Goal: Task Accomplishment & Management: Use online tool/utility

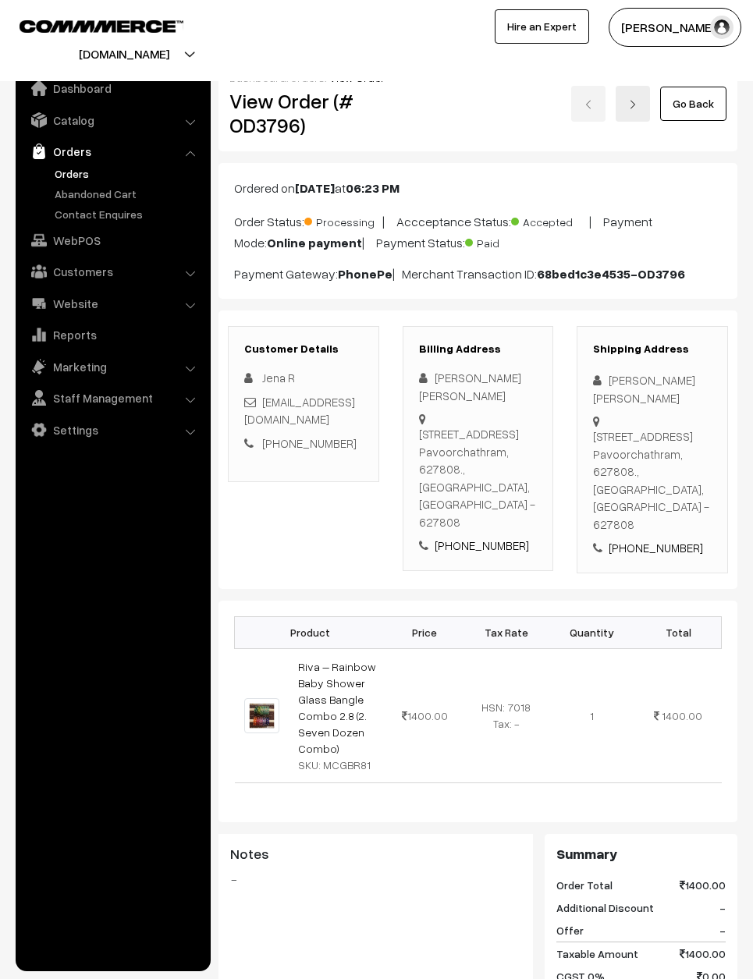
click at [677, 104] on link "Go Back" at bounding box center [693, 104] width 66 height 34
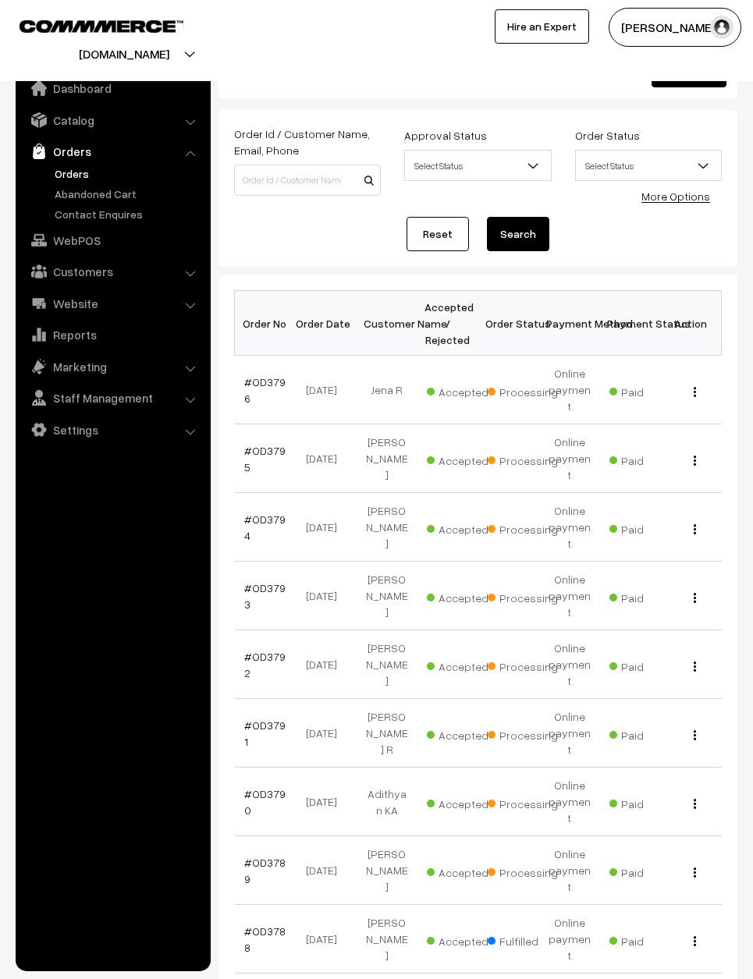
scroll to position [34, 0]
click at [257, 649] on link "#OD3792" at bounding box center [264, 664] width 41 height 30
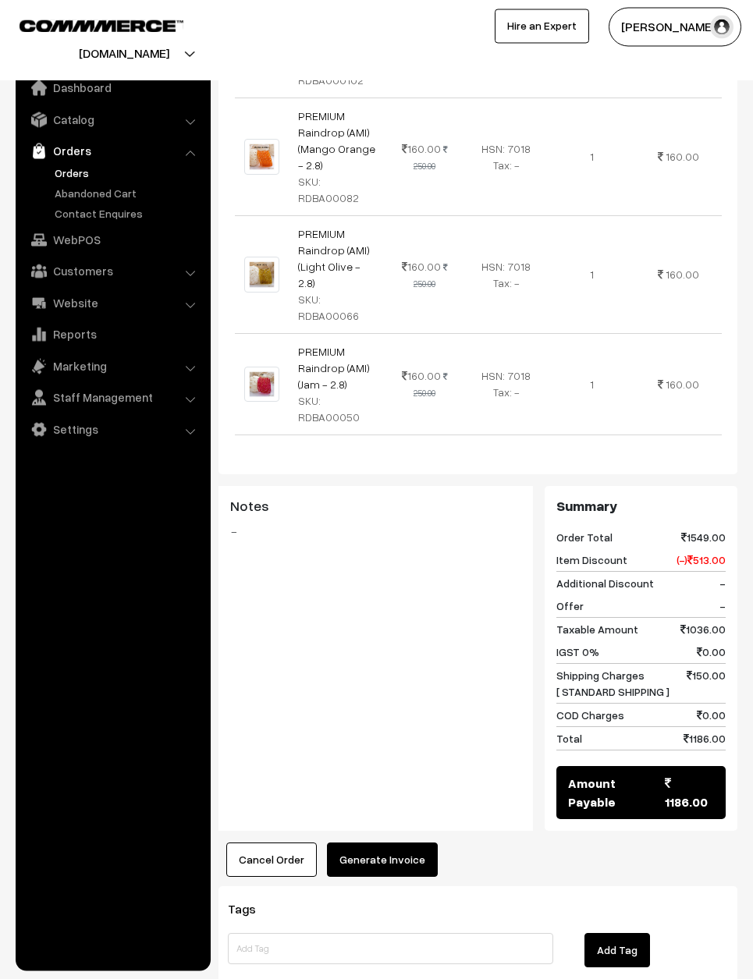
scroll to position [1121, 0]
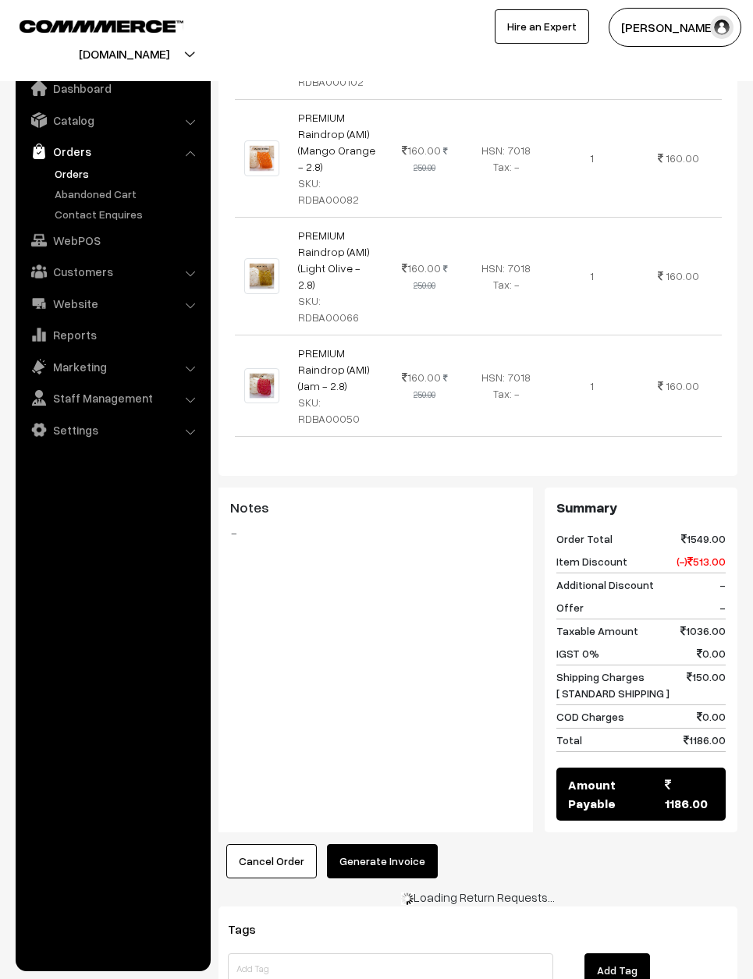
click at [349, 844] on button "Generate Invoice" at bounding box center [382, 861] width 111 height 34
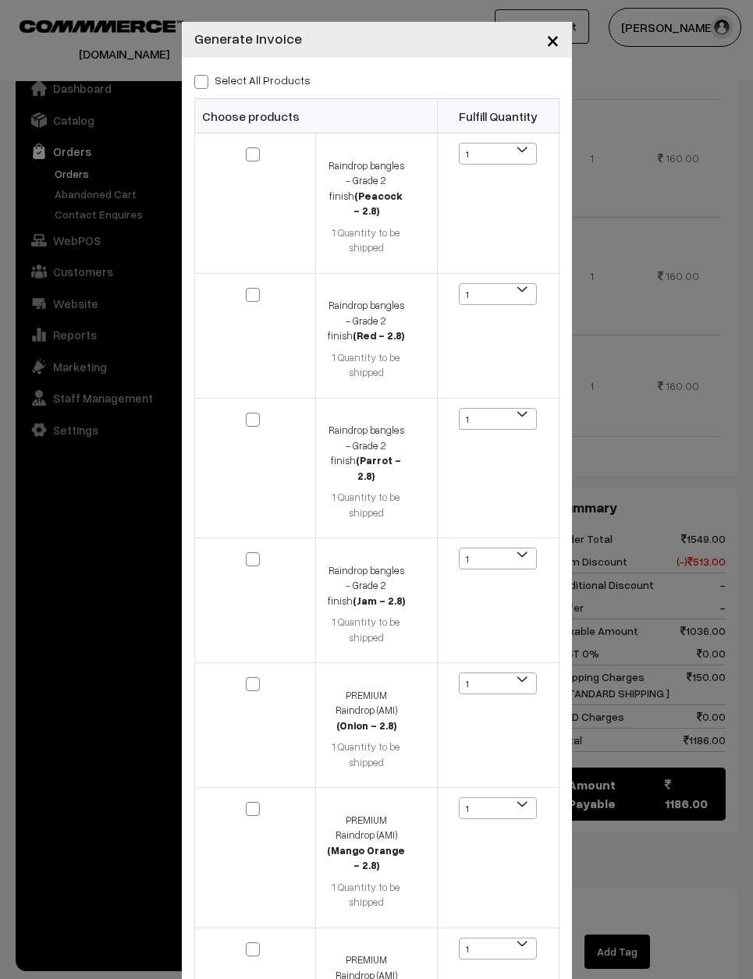
click at [210, 75] on label "Select All Products" at bounding box center [252, 80] width 116 height 16
click at [204, 75] on input "Select All Products" at bounding box center [199, 79] width 10 height 10
checkbox input "true"
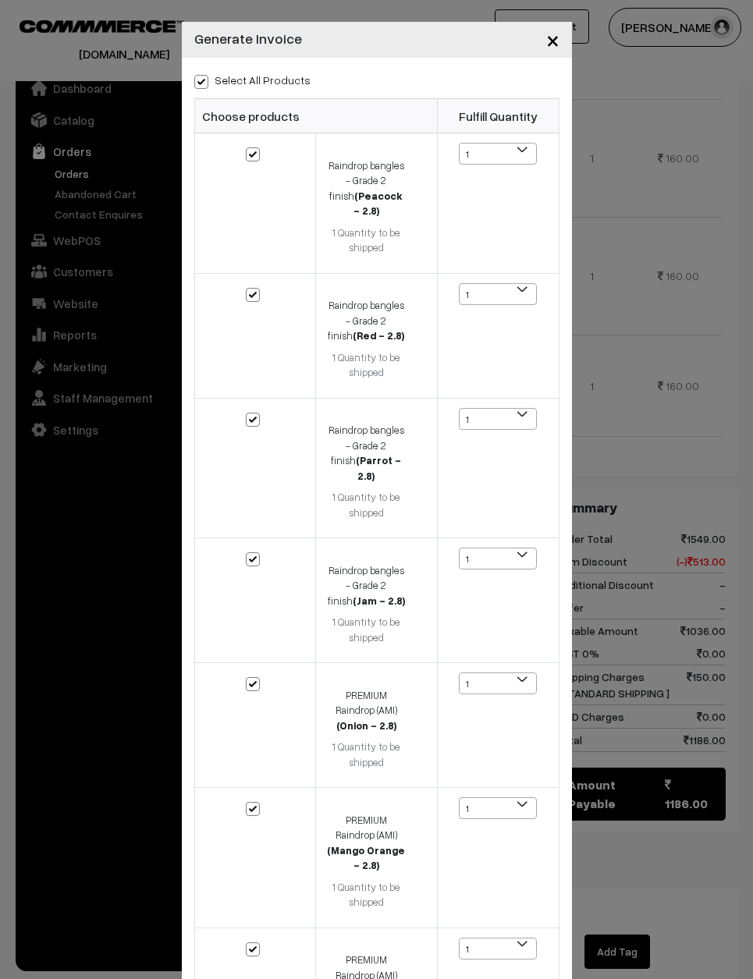
checkbox input "true"
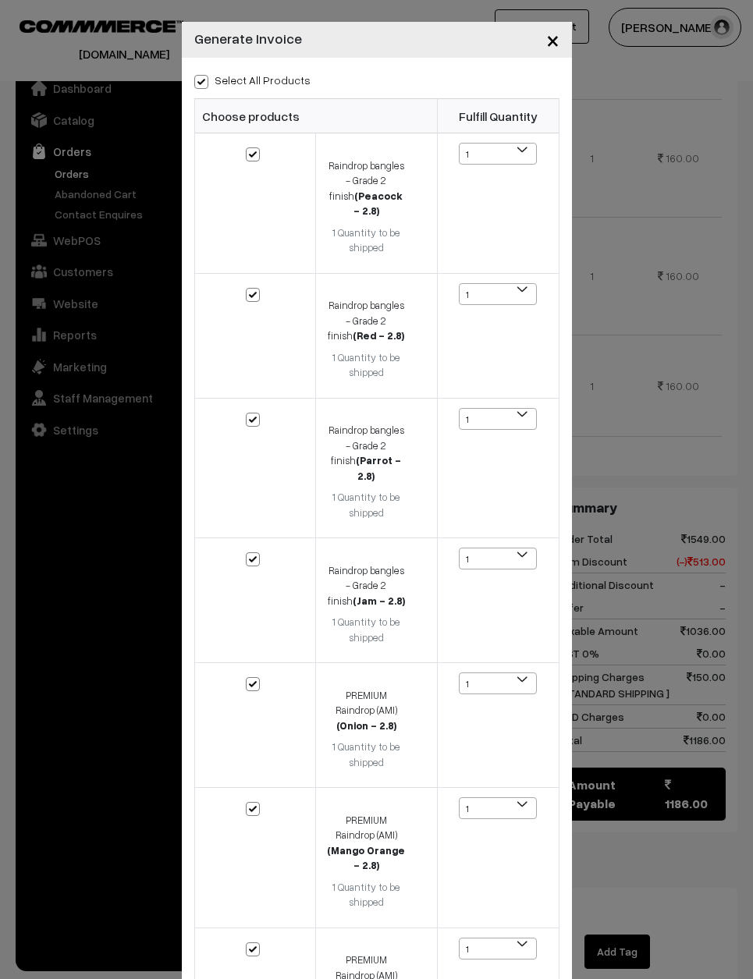
checkbox input "true"
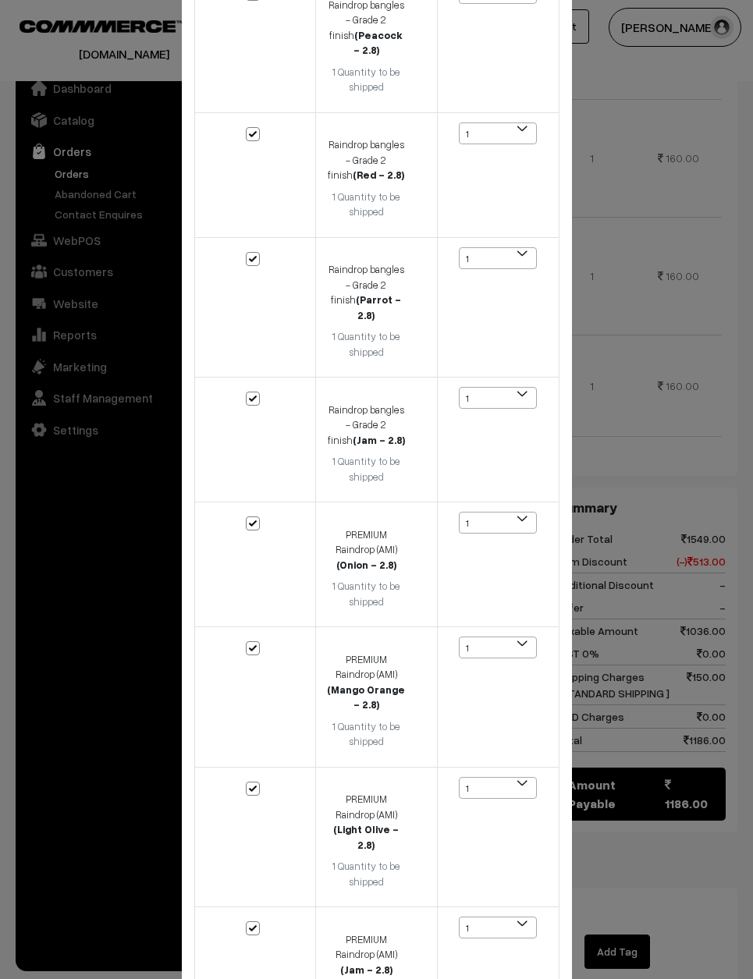
scroll to position [160, 0]
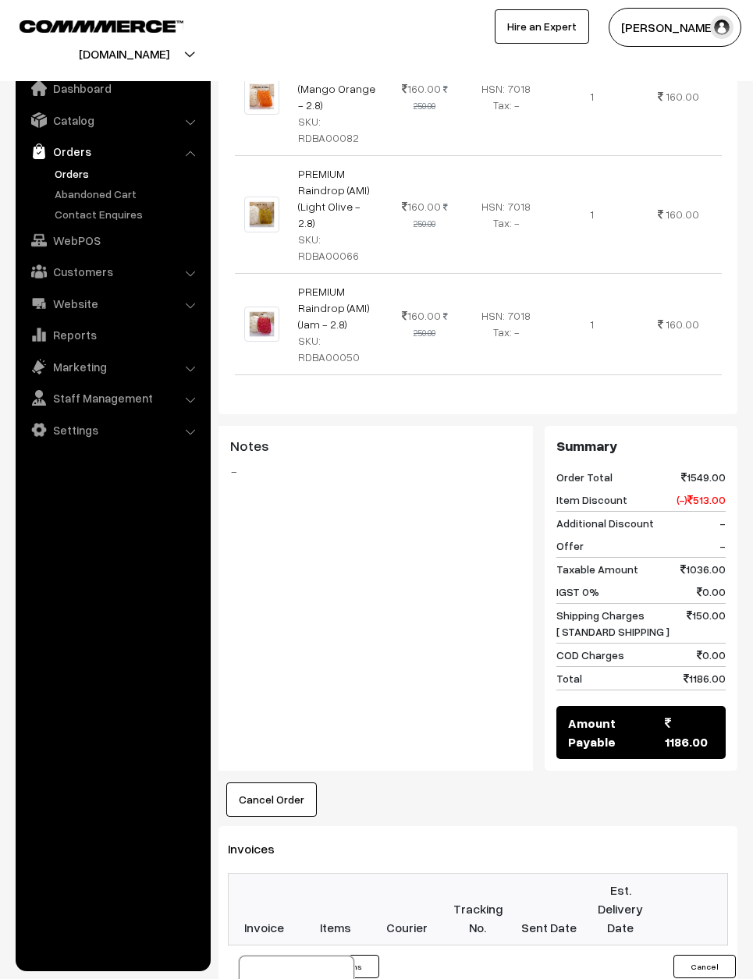
scroll to position [1088, 0]
